Goal: Task Accomplishment & Management: Complete application form

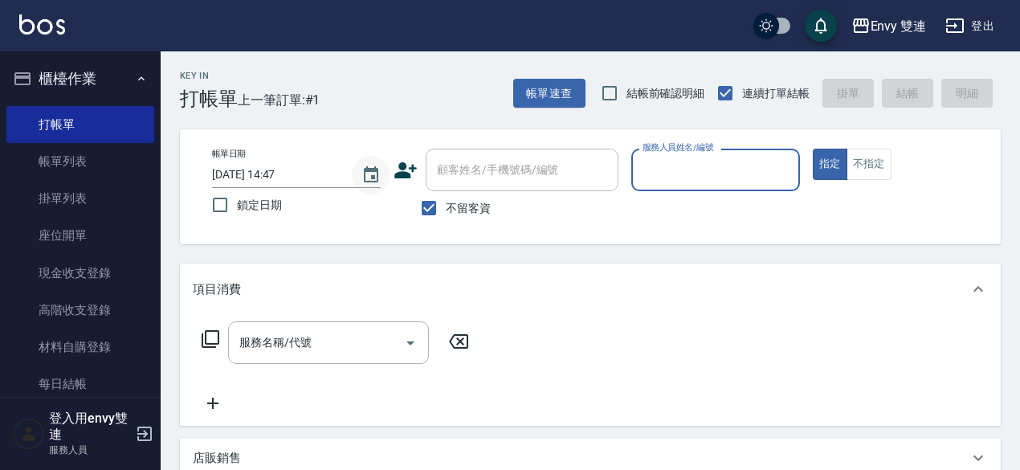
scroll to position [2, 0]
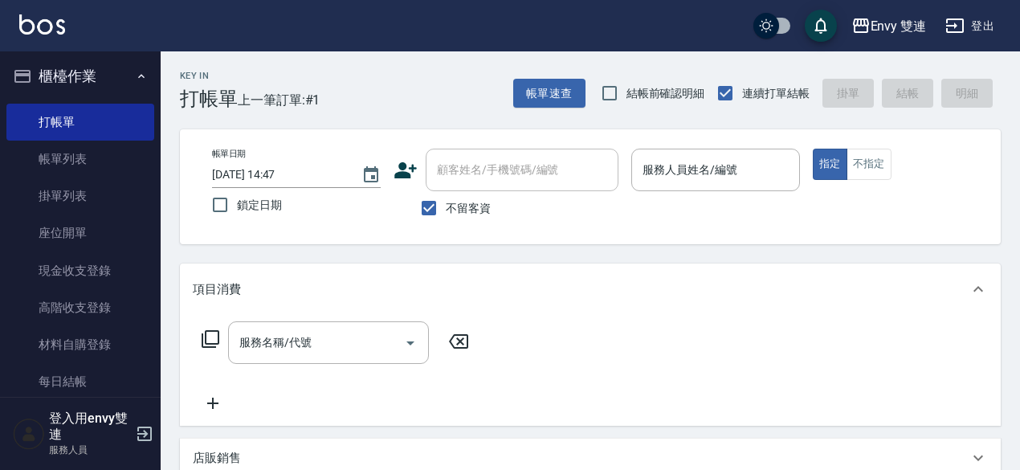
click at [469, 198] on label "不留客資" at bounding box center [451, 208] width 79 height 34
click at [446, 198] on input "不留客資" at bounding box center [429, 208] width 34 height 34
checkbox input "false"
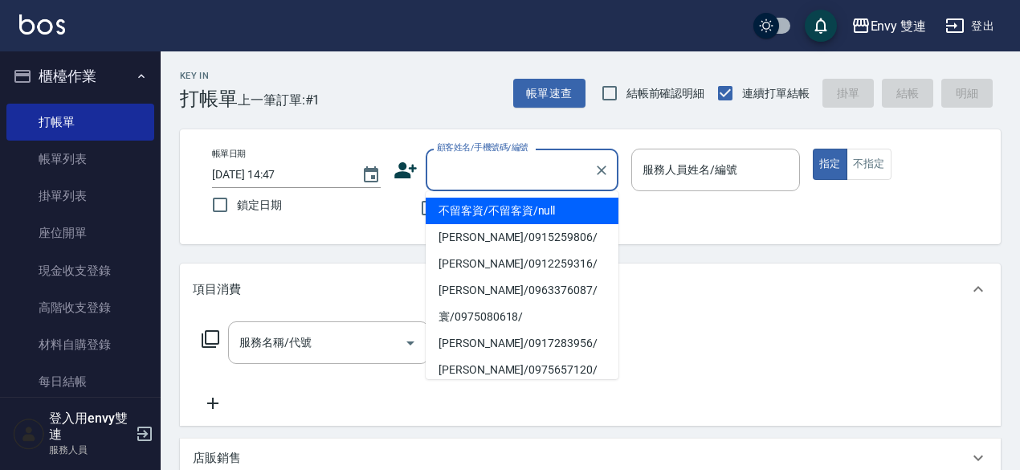
click at [471, 174] on input "顧客姓名/手機號碼/編號" at bounding box center [510, 170] width 154 height 28
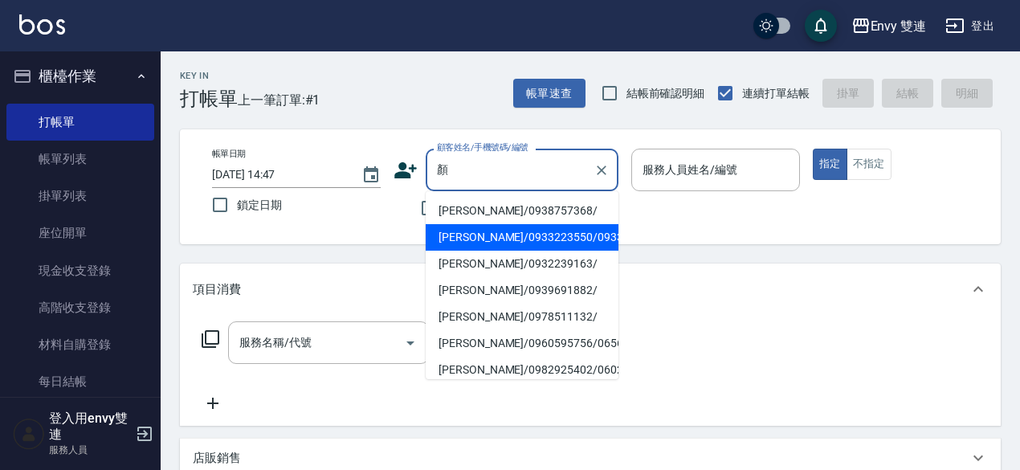
click at [481, 242] on li "[PERSON_NAME]/0933223550/0933223550" at bounding box center [522, 237] width 193 height 27
type input "[PERSON_NAME]/0933223550/0933223550"
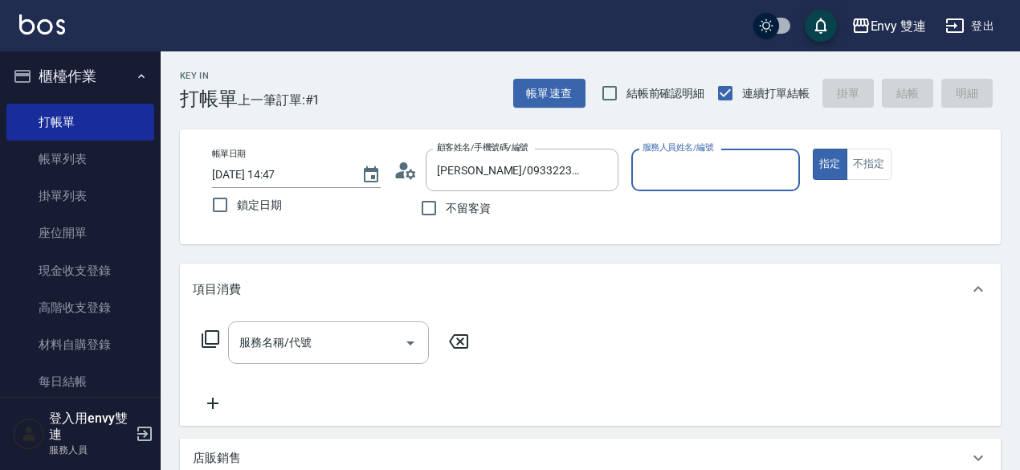
type input "Zoe-9"
click at [481, 242] on div "帳單日期 [DATE] 14:47 鎖定日期 顧客姓名/手機號碼/編號 [PERSON_NAME]/0933223550/0933223550 顧客姓名/手機…" at bounding box center [590, 186] width 821 height 115
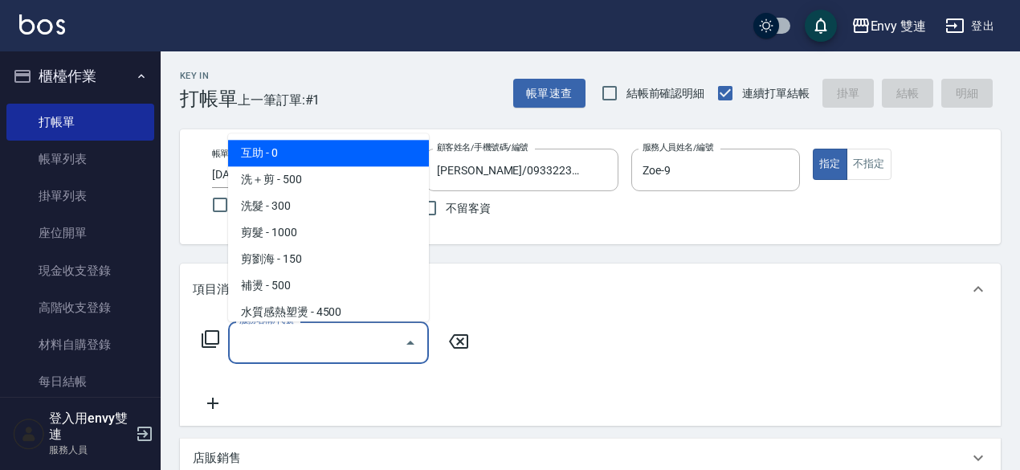
click at [321, 348] on input "服務名稱/代號" at bounding box center [316, 343] width 162 height 28
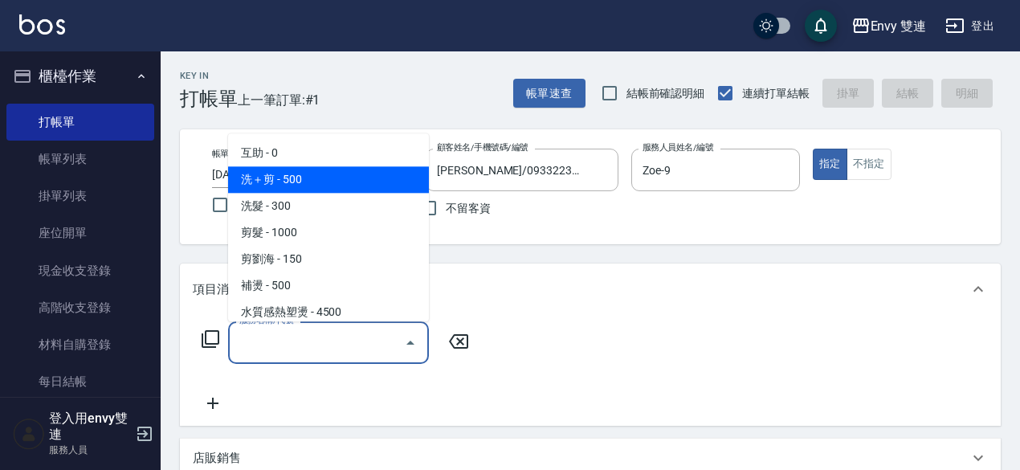
click at [322, 176] on span "洗＋剪 - 500" at bounding box center [328, 179] width 201 height 27
type input "洗＋剪(100)"
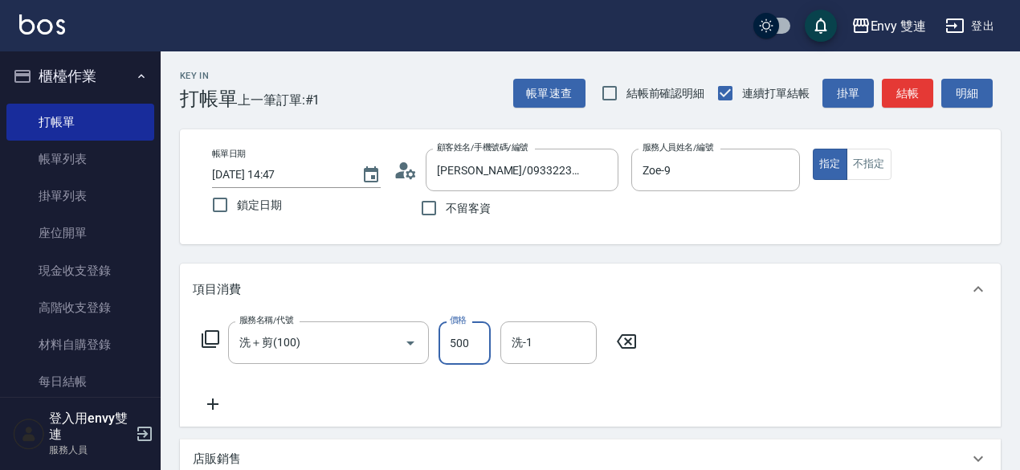
click at [442, 338] on input "500" at bounding box center [465, 342] width 52 height 43
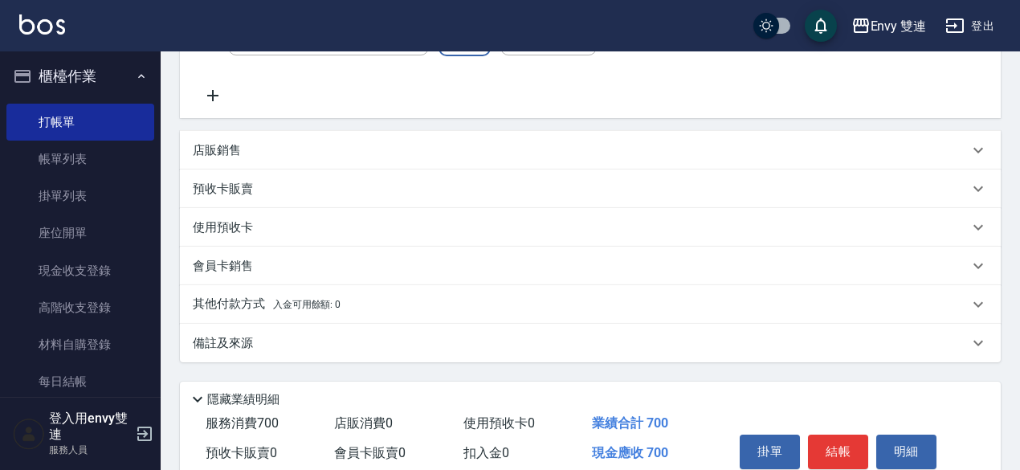
scroll to position [381, 0]
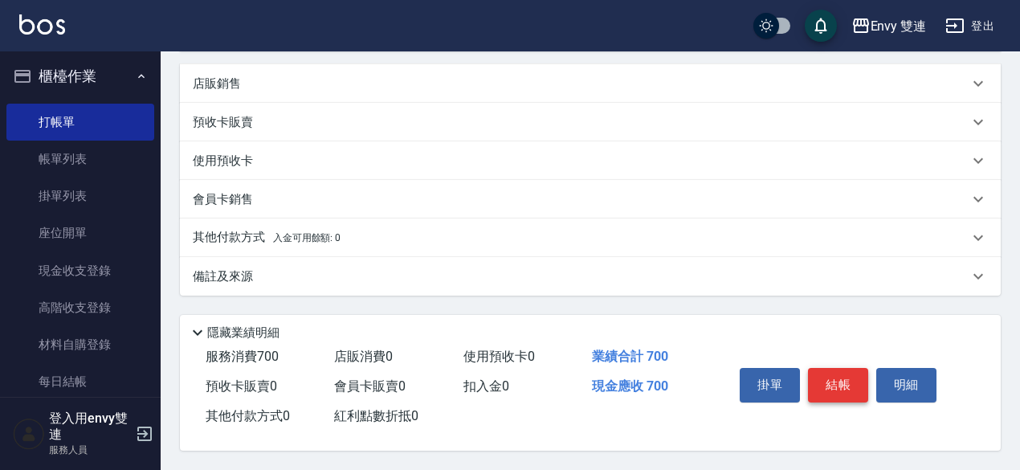
type input "700"
click at [837, 377] on button "結帳" at bounding box center [838, 385] width 60 height 34
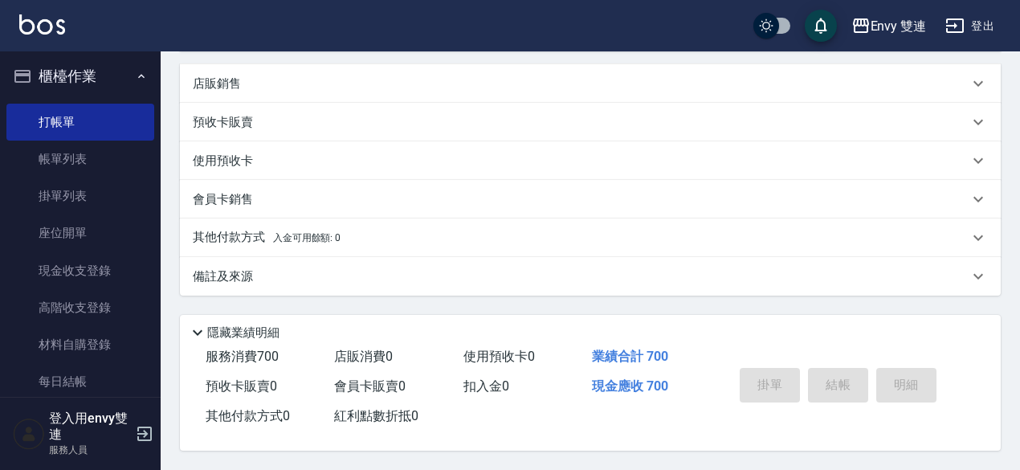
type input "[DATE] 15:57"
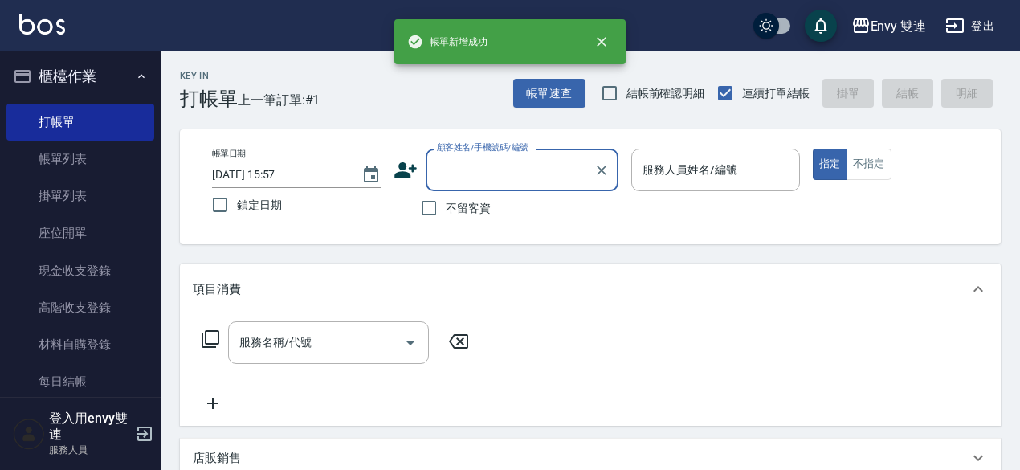
scroll to position [0, 0]
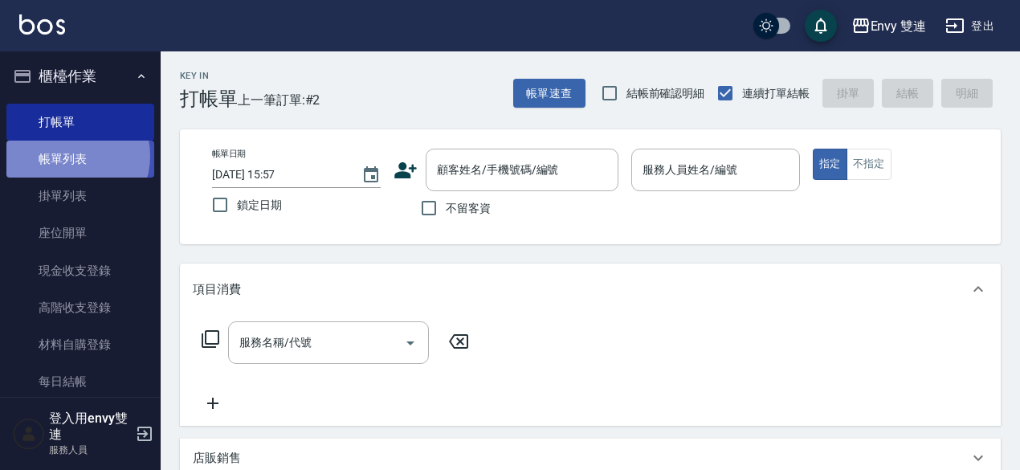
click at [69, 155] on link "帳單列表" at bounding box center [80, 159] width 148 height 37
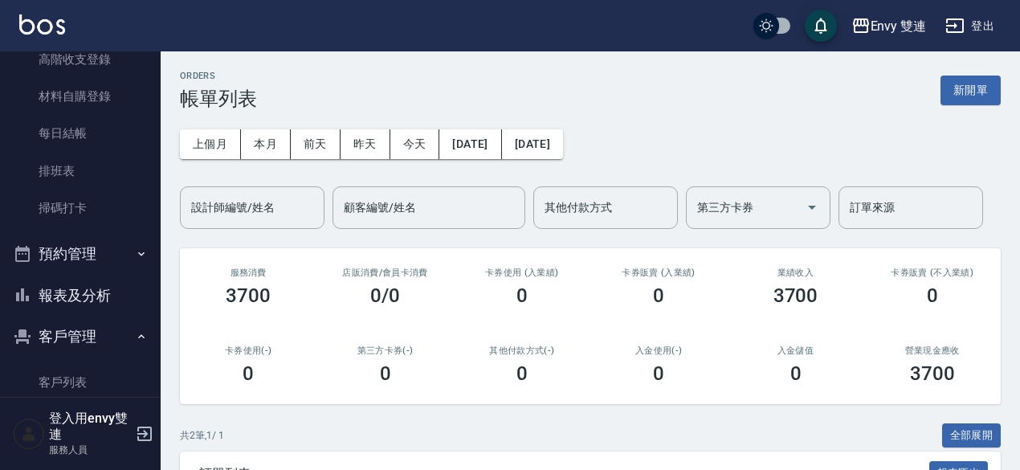
scroll to position [251, 0]
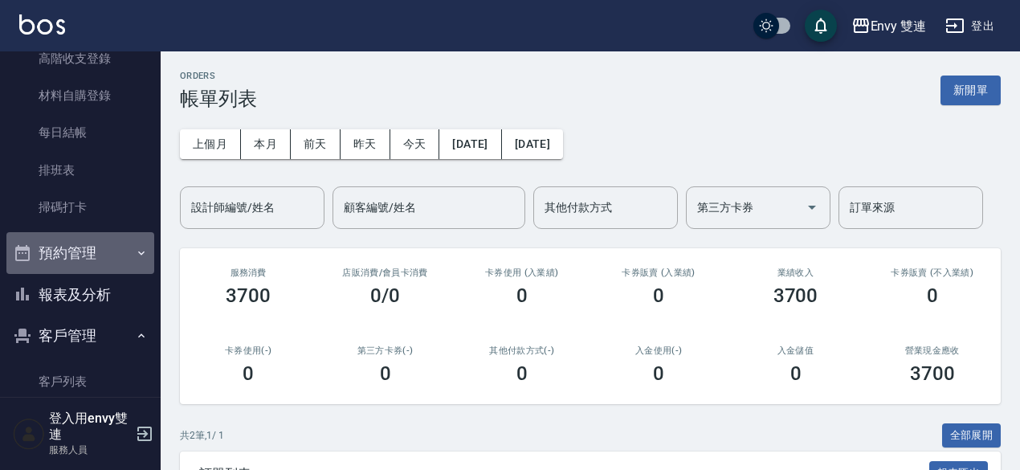
click at [97, 264] on button "預約管理" at bounding box center [80, 253] width 148 height 42
click at [90, 255] on button "預約管理" at bounding box center [80, 253] width 148 height 42
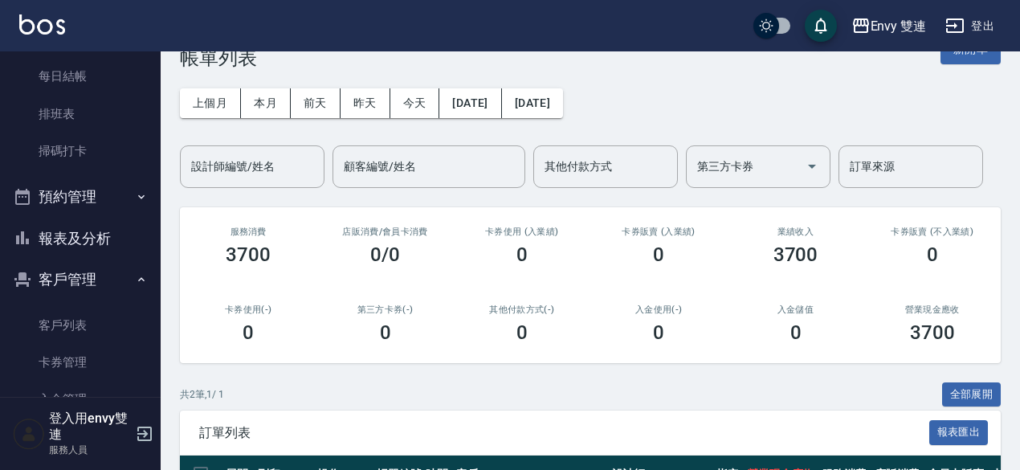
scroll to position [0, 0]
